Goal: Task Accomplishment & Management: Manage account settings

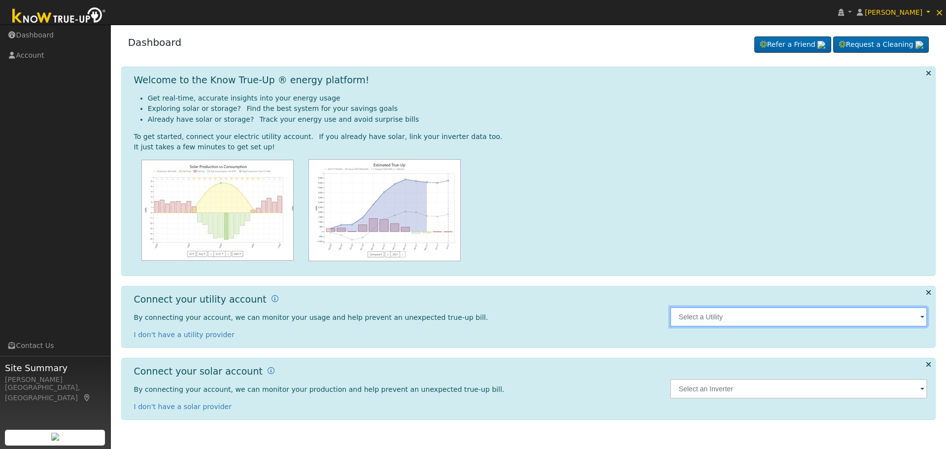
click at [920, 316] on input "text" at bounding box center [799, 317] width 258 height 20
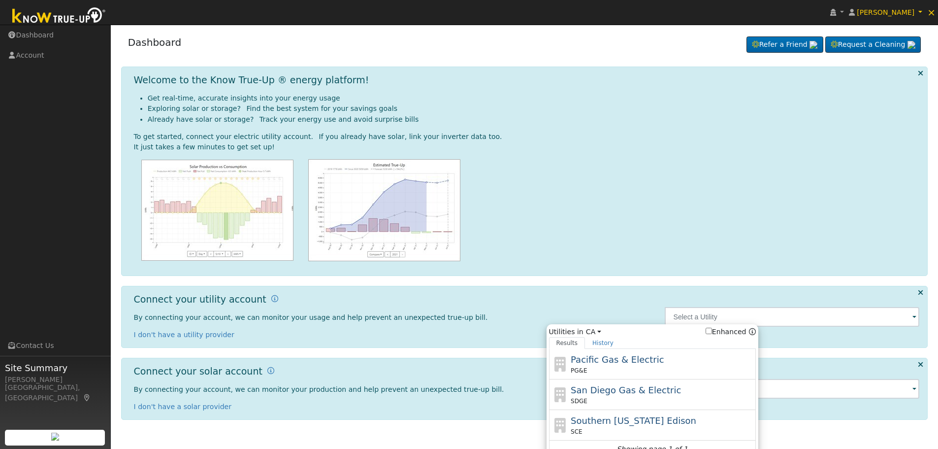
click at [640, 364] on span "Pacific Gas & Electric" at bounding box center [617, 359] width 93 height 10
type input "PG&E"
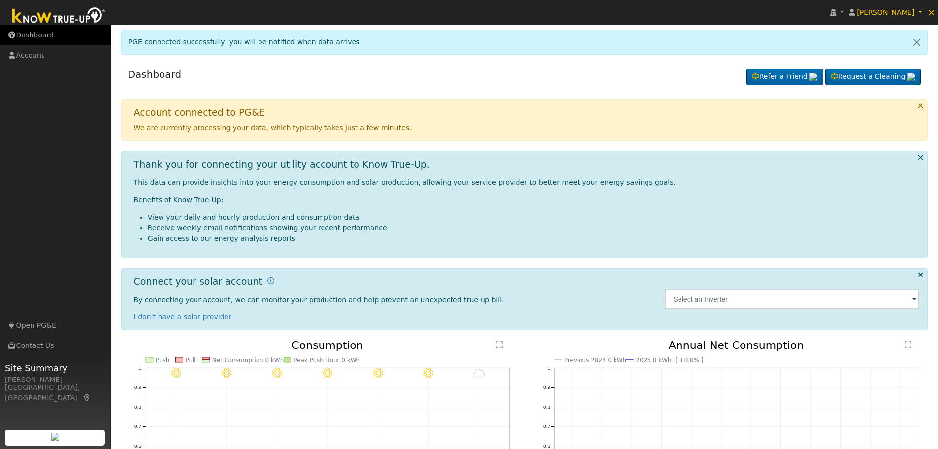
click at [24, 34] on link "Dashboard" at bounding box center [55, 35] width 111 height 20
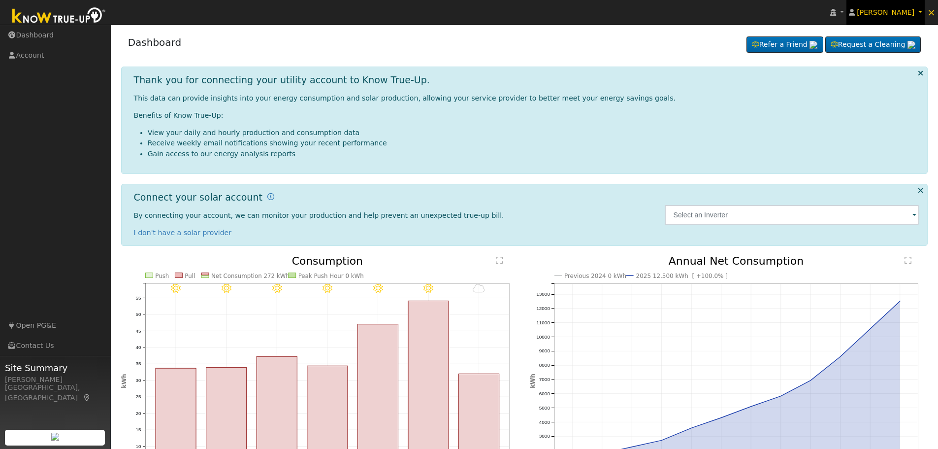
click at [886, 10] on span "Darlena Price" at bounding box center [886, 12] width 58 height 8
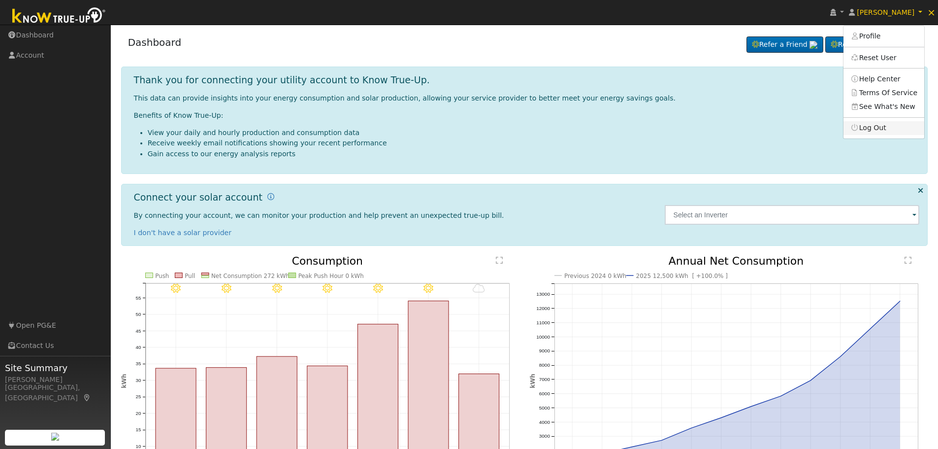
click at [882, 129] on link "Log Out" at bounding box center [884, 128] width 81 height 14
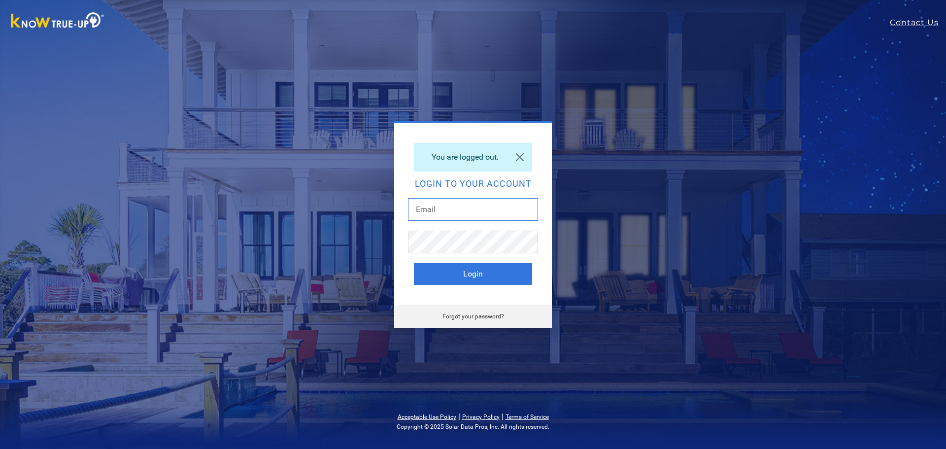
click at [507, 217] on input "text" at bounding box center [473, 209] width 130 height 23
type input "[EMAIL_ADDRESS][DOMAIN_NAME]"
click at [497, 277] on button "Login" at bounding box center [473, 274] width 118 height 22
